Goal: Task Accomplishment & Management: Use online tool/utility

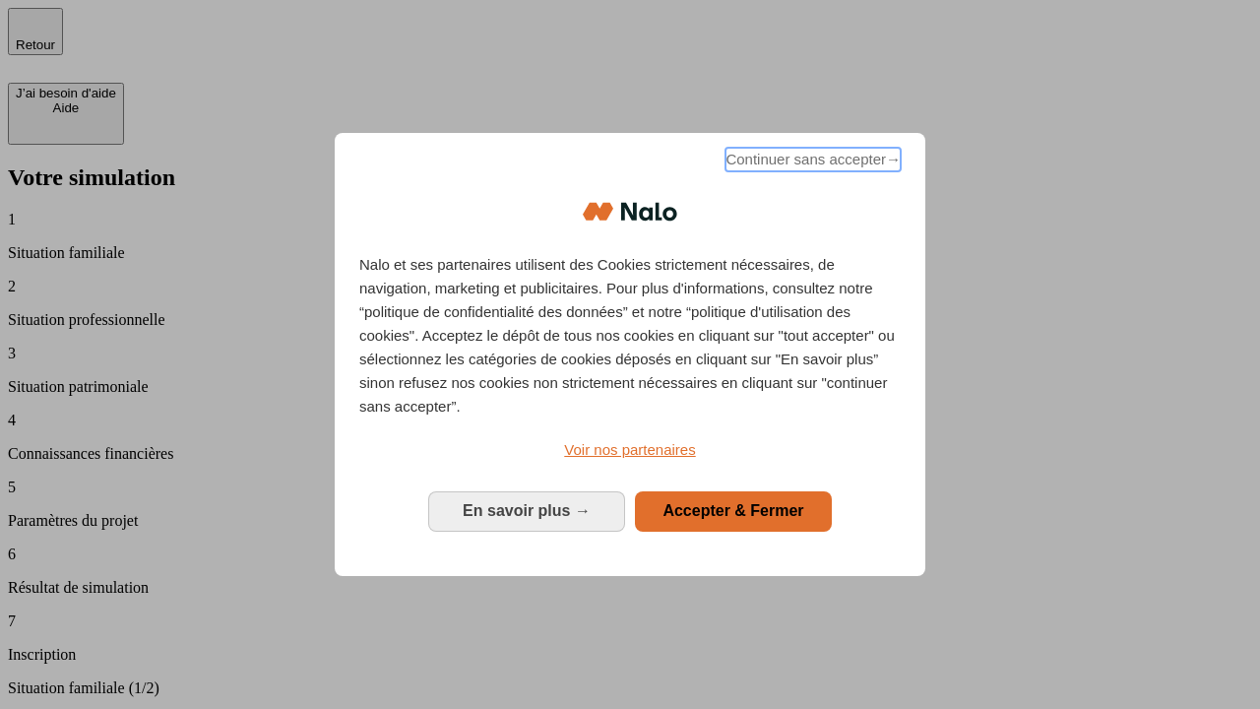
click at [811, 162] on span "Continuer sans accepter →" at bounding box center [812, 160] width 175 height 24
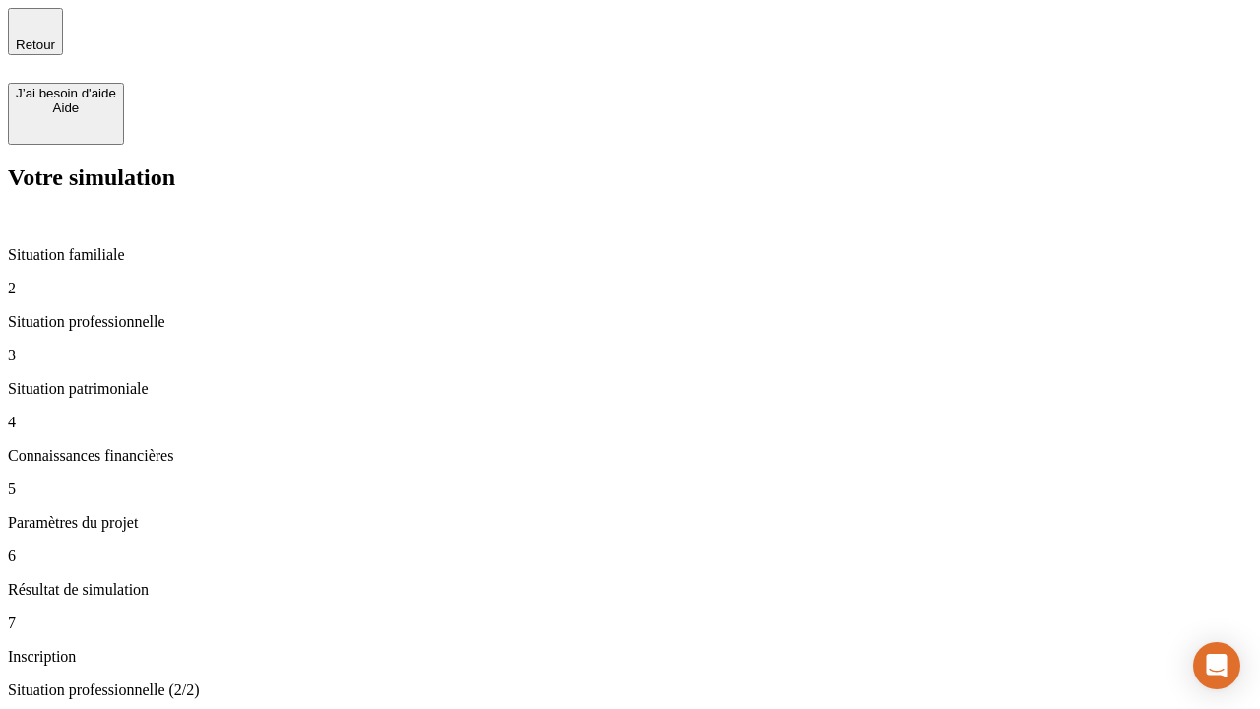
type input "30 000"
type input "1 000"
